Goal: Download file/media

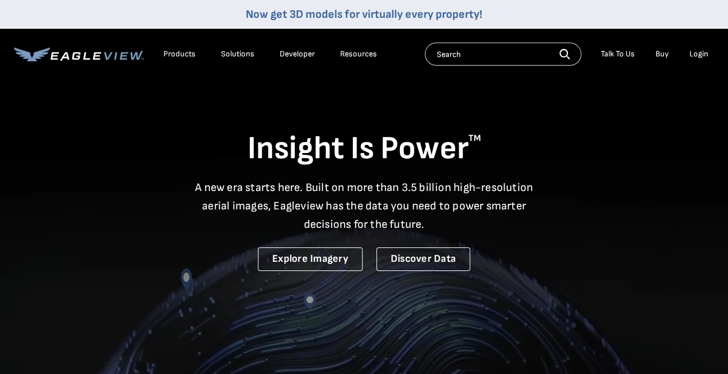
click at [703, 56] on div "Login" at bounding box center [699, 54] width 19 height 10
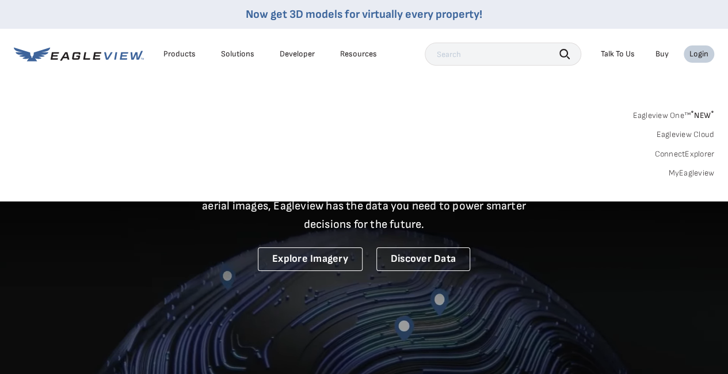
click at [668, 170] on div "Eagleview One™ * NEW * Eagleview Cloud ConnectExplorer MyEagleview" at bounding box center [364, 142] width 701 height 71
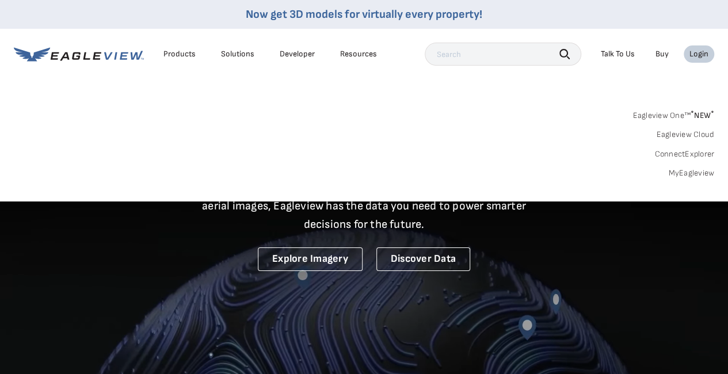
click at [697, 172] on link "MyEagleview" at bounding box center [692, 173] width 46 height 10
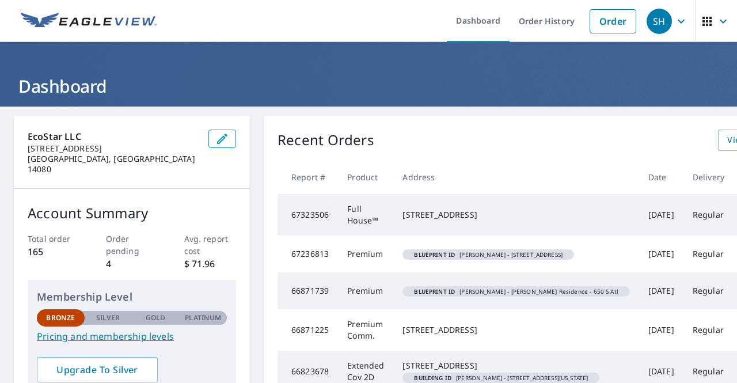
click at [675, 17] on icon "button" at bounding box center [681, 21] width 14 height 14
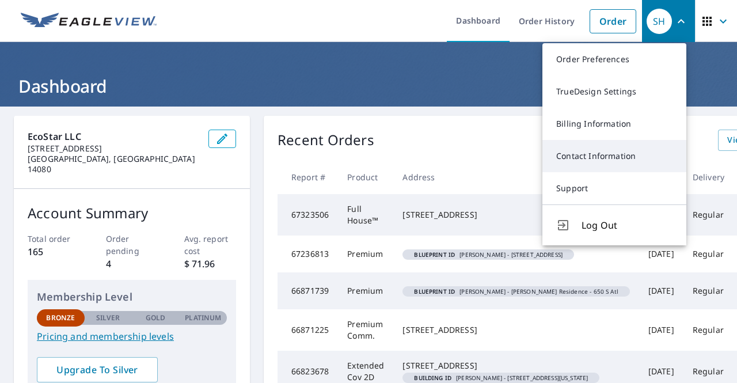
click at [617, 148] on link "Contact Information" at bounding box center [614, 156] width 144 height 32
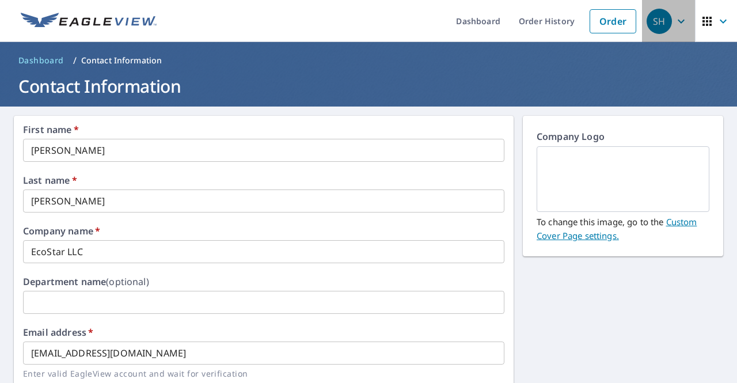
click at [650, 21] on div "SH" at bounding box center [659, 21] width 25 height 25
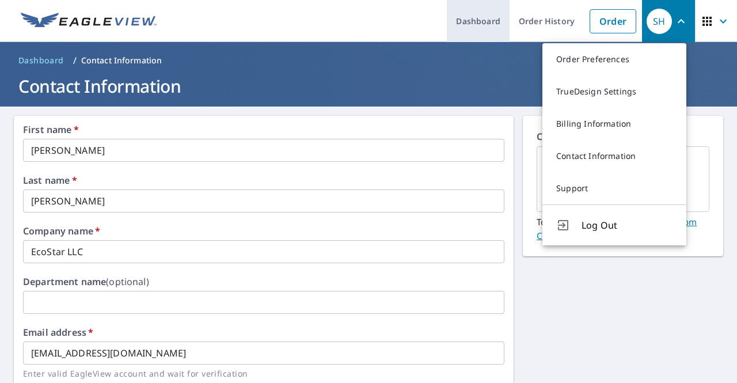
click at [479, 22] on link "Dashboard" at bounding box center [478, 21] width 63 height 42
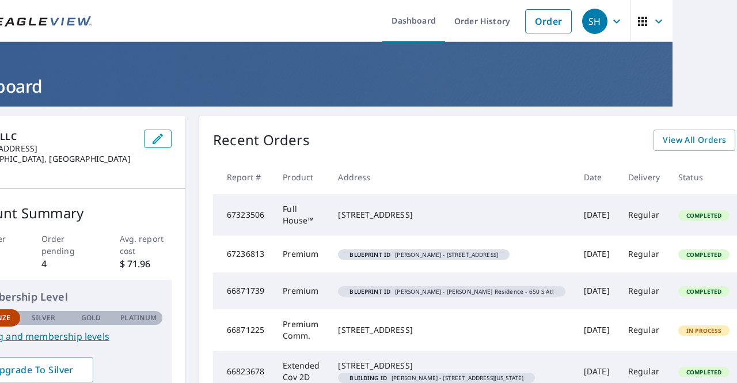
scroll to position [0, 135]
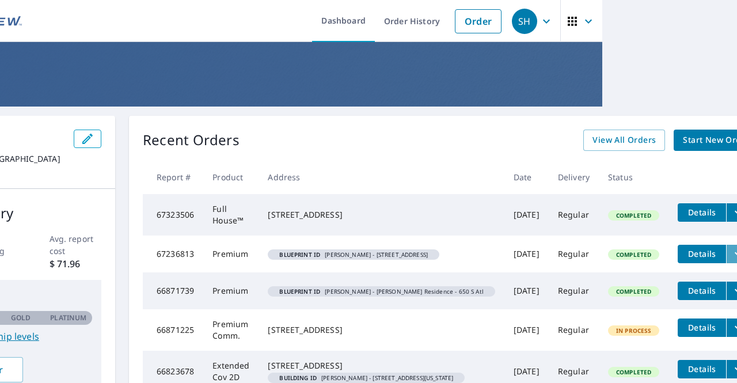
click at [731, 261] on icon "filesDropdownBtn-67236813" at bounding box center [738, 254] width 14 height 14
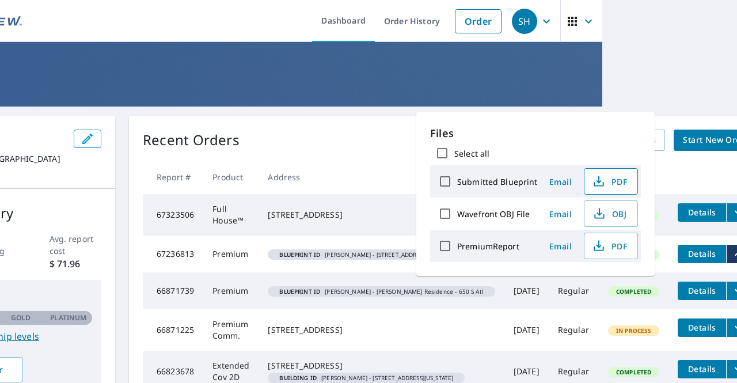
click at [614, 179] on span "PDF" at bounding box center [609, 181] width 37 height 14
click at [622, 244] on span "PDF" at bounding box center [609, 246] width 37 height 14
click at [682, 174] on th at bounding box center [714, 177] width 90 height 34
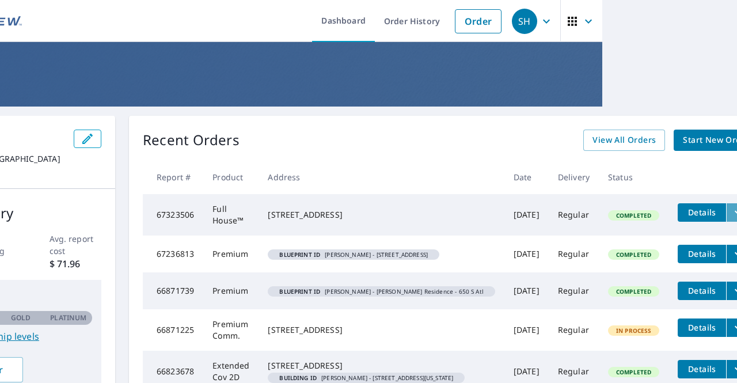
click at [731, 210] on icon "filesDropdownBtn-67323506" at bounding box center [738, 213] width 14 height 14
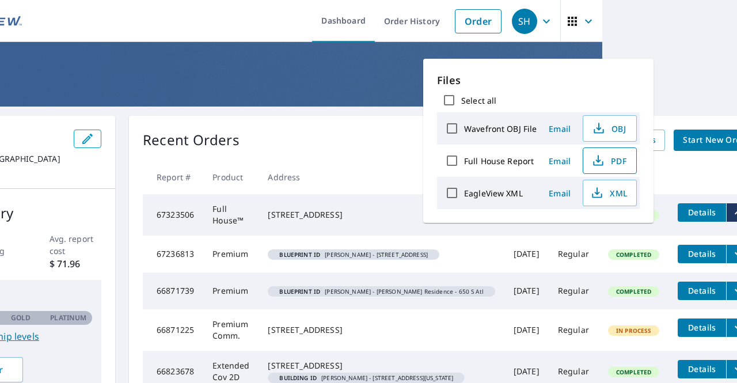
click at [625, 162] on button "PDF" at bounding box center [610, 160] width 54 height 26
click at [684, 80] on div "Dashboard Order History Order SH Dashboard EcoStar LLC [STREET_ADDRESS][PERSON_…" at bounding box center [368, 191] width 737 height 383
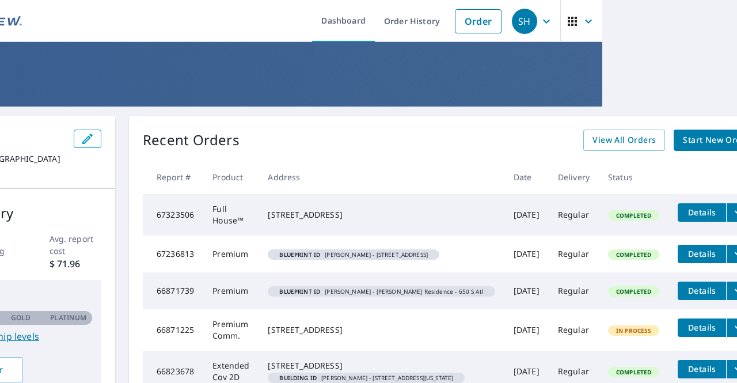
click at [692, 37] on div "Dashboard Order History Order SH Dashboard EcoStar LLC [STREET_ADDRESS][PERSON_…" at bounding box center [368, 191] width 737 height 383
click at [526, 24] on div "SH" at bounding box center [524, 21] width 25 height 25
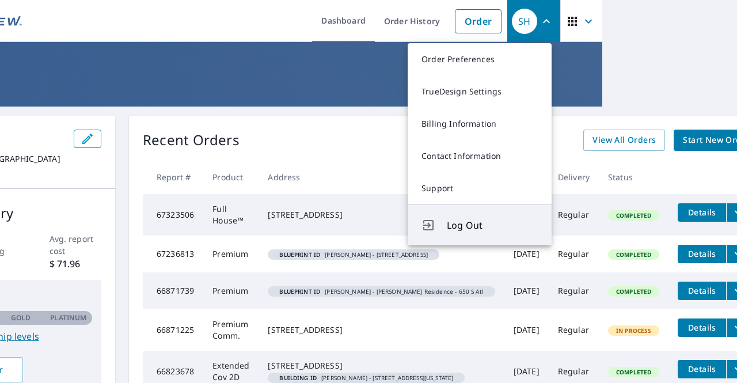
click at [475, 222] on span "Log Out" at bounding box center [492, 225] width 91 height 14
